Goal: Entertainment & Leisure: Consume media (video, audio)

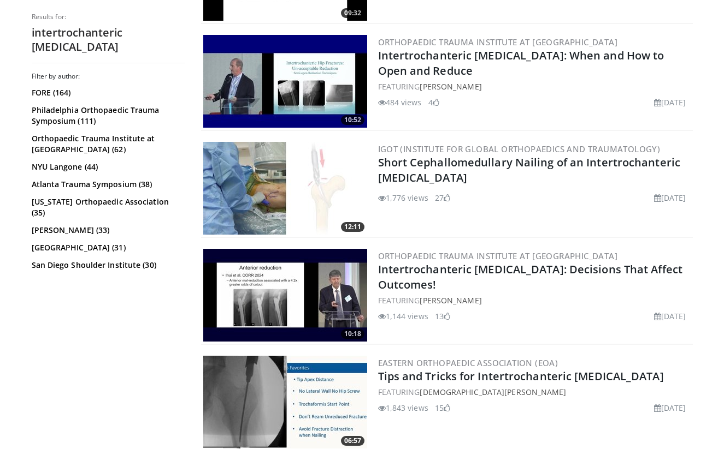
scroll to position [467, 0]
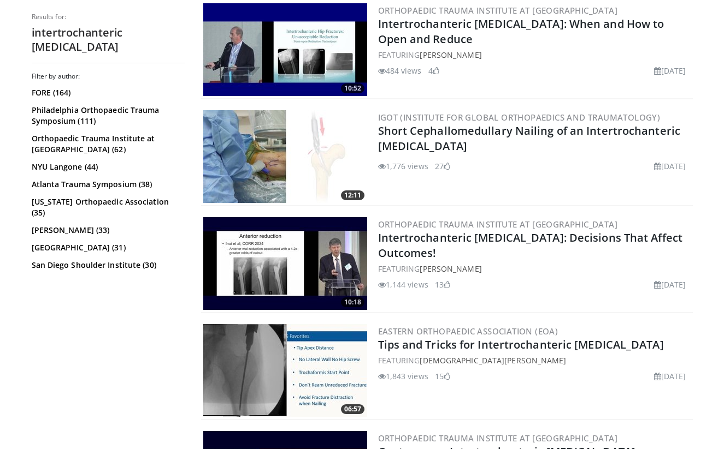
click at [330, 264] on img at bounding box center [285, 263] width 164 height 93
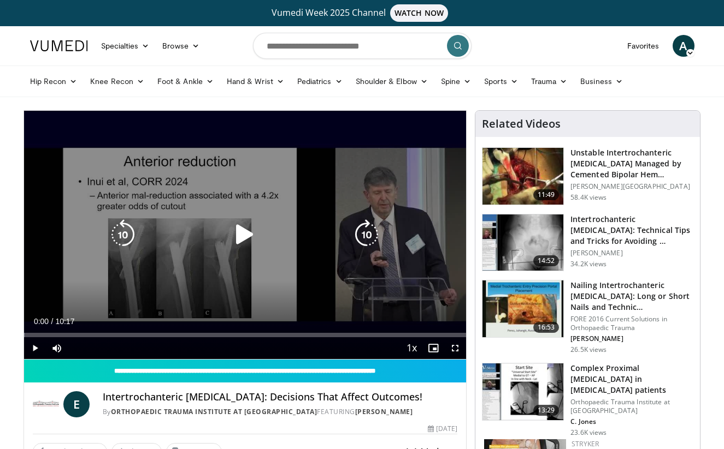
click at [239, 238] on icon "Video Player" at bounding box center [244, 235] width 31 height 31
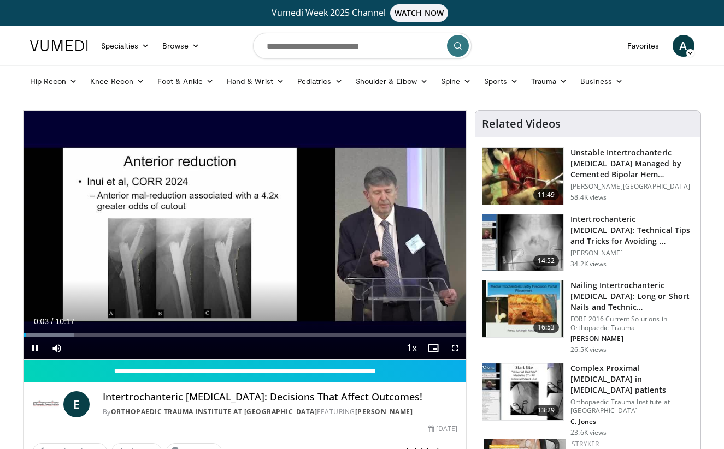
click at [239, 238] on div "10 seconds Tap to unmute" at bounding box center [245, 235] width 442 height 248
click at [34, 346] on span "Video Player" at bounding box center [35, 348] width 22 height 22
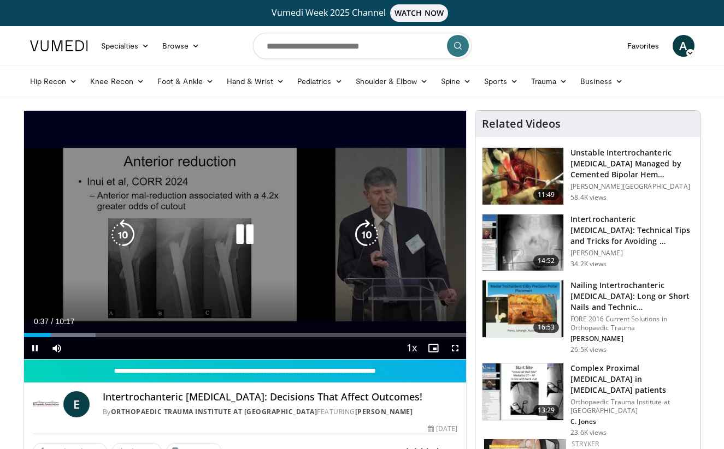
click at [247, 232] on icon "Video Player" at bounding box center [244, 235] width 31 height 31
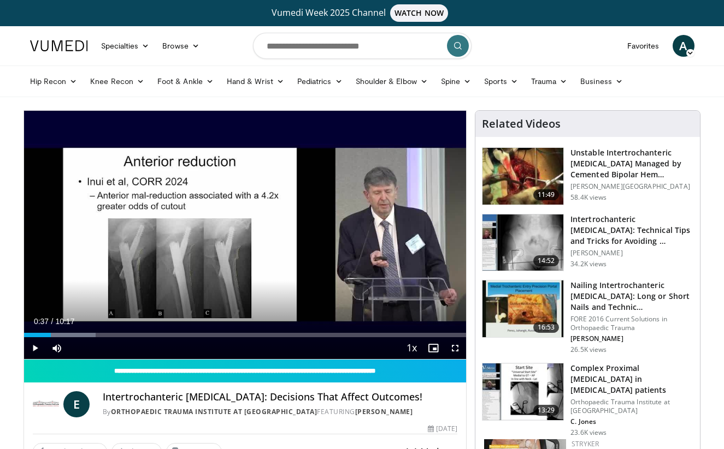
click at [37, 347] on span "Video Player" at bounding box center [35, 348] width 22 height 22
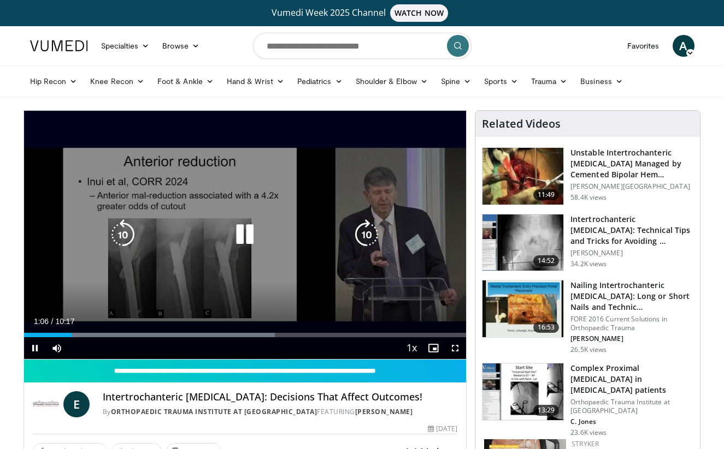
click at [252, 238] on icon "Video Player" at bounding box center [244, 235] width 31 height 31
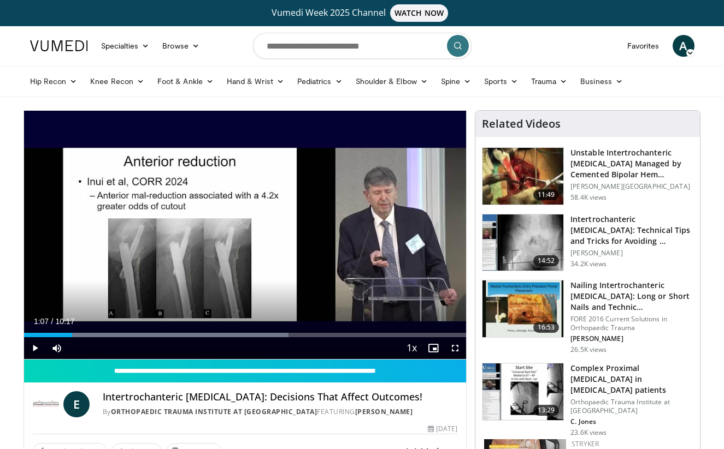
click at [35, 348] on span "Video Player" at bounding box center [35, 348] width 22 height 22
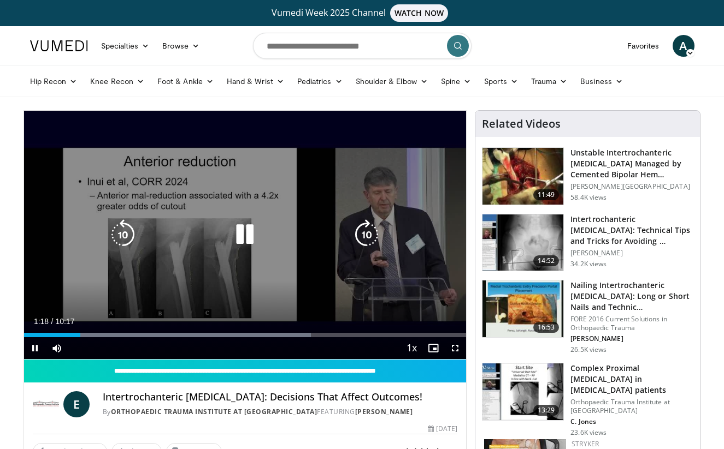
click at [123, 245] on icon "Video Player" at bounding box center [123, 235] width 31 height 31
click at [252, 229] on icon "Video Player" at bounding box center [244, 235] width 31 height 31
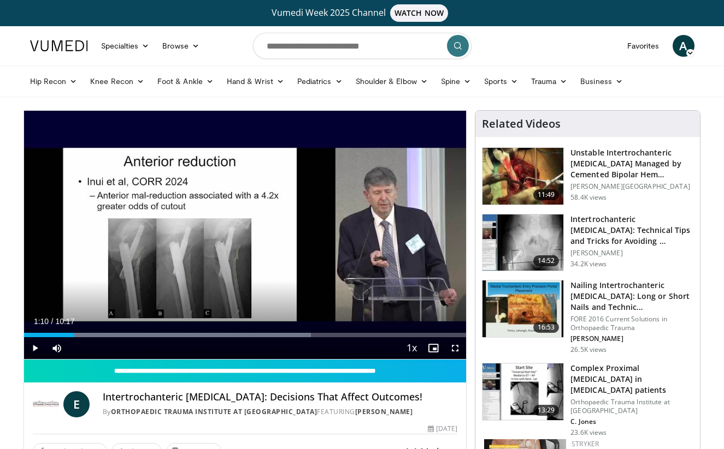
click at [37, 349] on span "Video Player" at bounding box center [35, 348] width 22 height 22
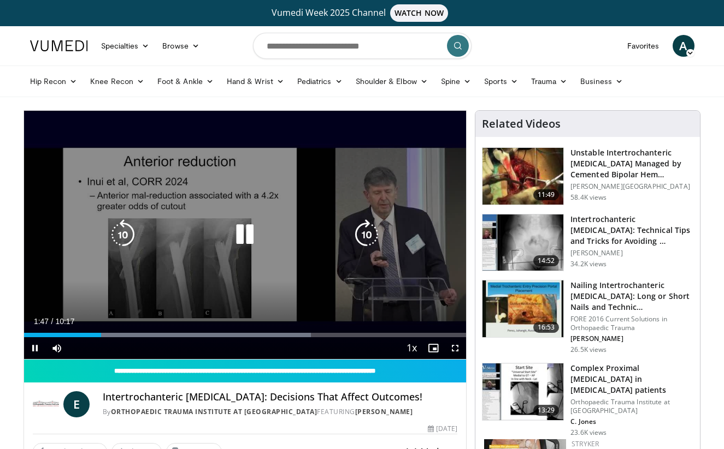
click at [121, 238] on icon "Video Player" at bounding box center [123, 235] width 31 height 31
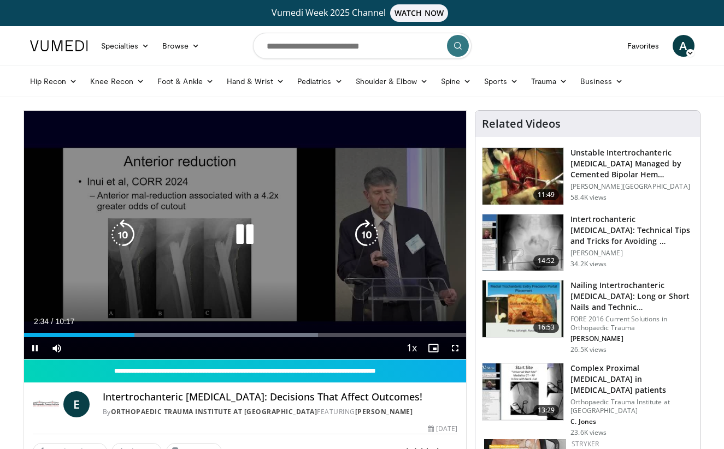
click at [234, 232] on icon "Video Player" at bounding box center [244, 235] width 31 height 31
click at [238, 232] on icon "Video Player" at bounding box center [244, 235] width 31 height 31
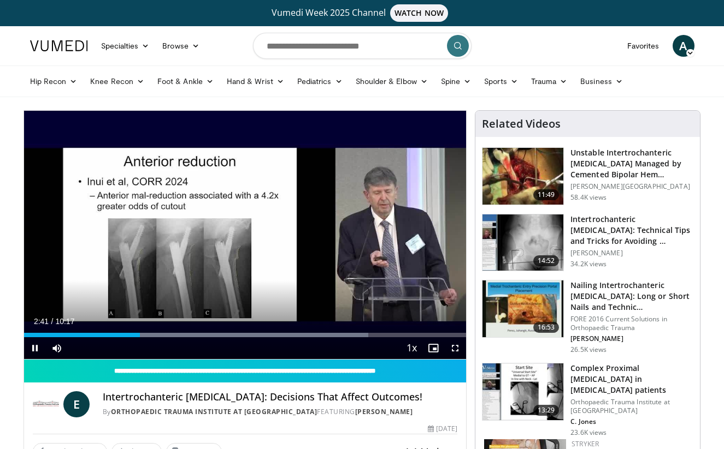
click at [238, 232] on div "50 seconds Tap to unmute" at bounding box center [245, 235] width 442 height 248
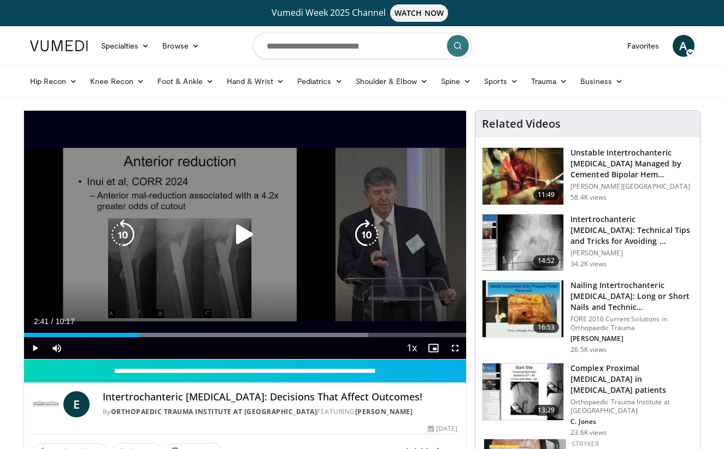
click at [248, 232] on icon "Video Player" at bounding box center [244, 235] width 31 height 31
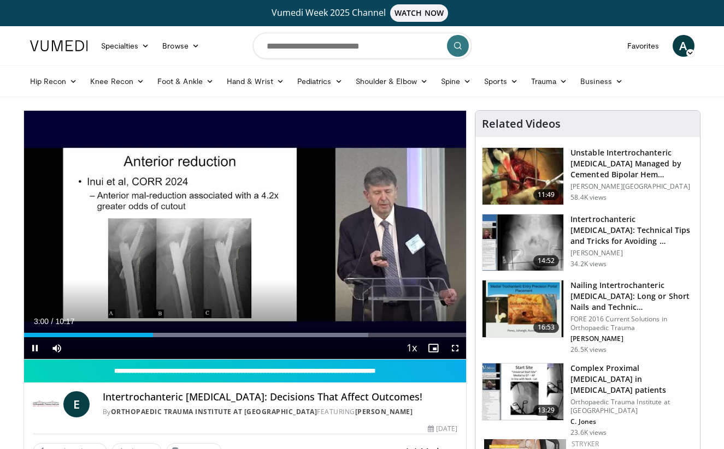
click at [250, 248] on div "50 seconds Tap to unmute" at bounding box center [245, 235] width 442 height 248
click at [33, 348] on span "Video Player" at bounding box center [35, 348] width 22 height 22
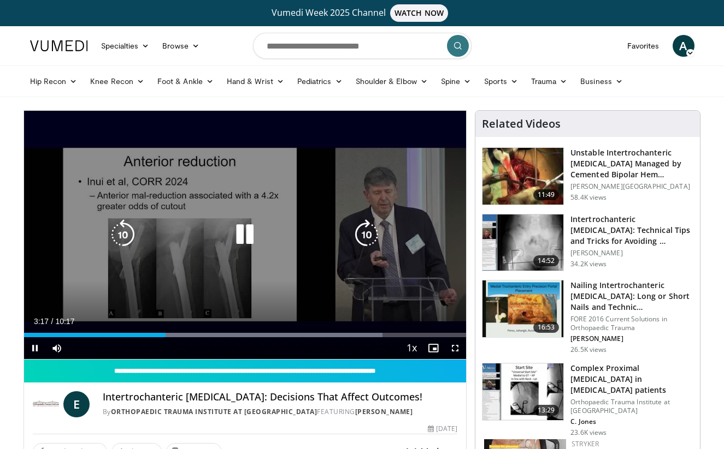
click at [73, 287] on div "50 seconds Tap to unmute" at bounding box center [245, 235] width 442 height 248
click at [245, 238] on icon "Video Player" at bounding box center [244, 235] width 31 height 31
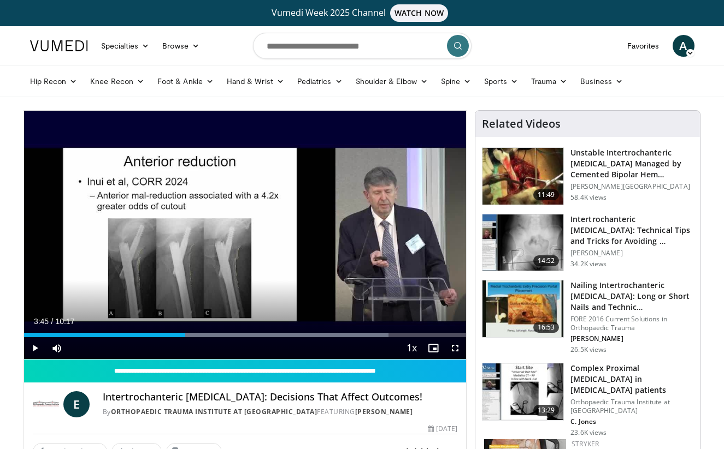
click at [33, 351] on span "Video Player" at bounding box center [35, 348] width 22 height 22
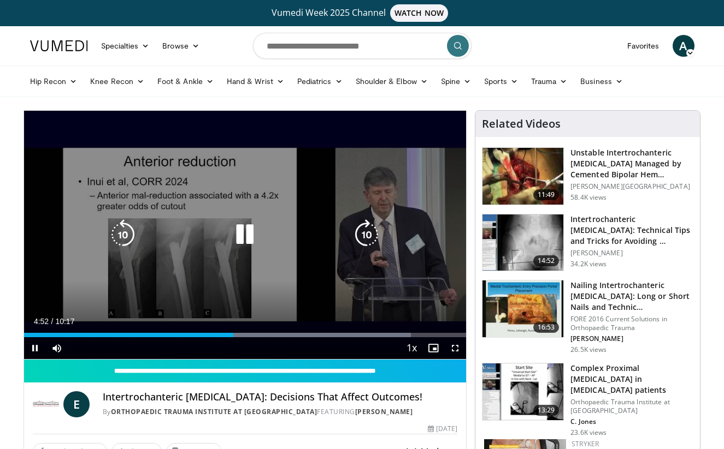
click at [124, 235] on icon "Video Player" at bounding box center [123, 235] width 31 height 31
click at [240, 228] on icon "Video Player" at bounding box center [244, 235] width 31 height 31
click at [238, 238] on icon "Video Player" at bounding box center [244, 235] width 31 height 31
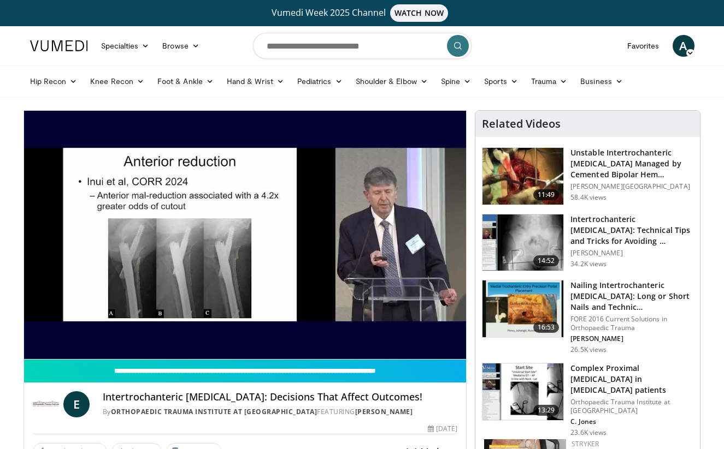
click at [238, 238] on div "20 seconds Tap to unmute" at bounding box center [245, 235] width 442 height 248
